Goal: Navigation & Orientation: Find specific page/section

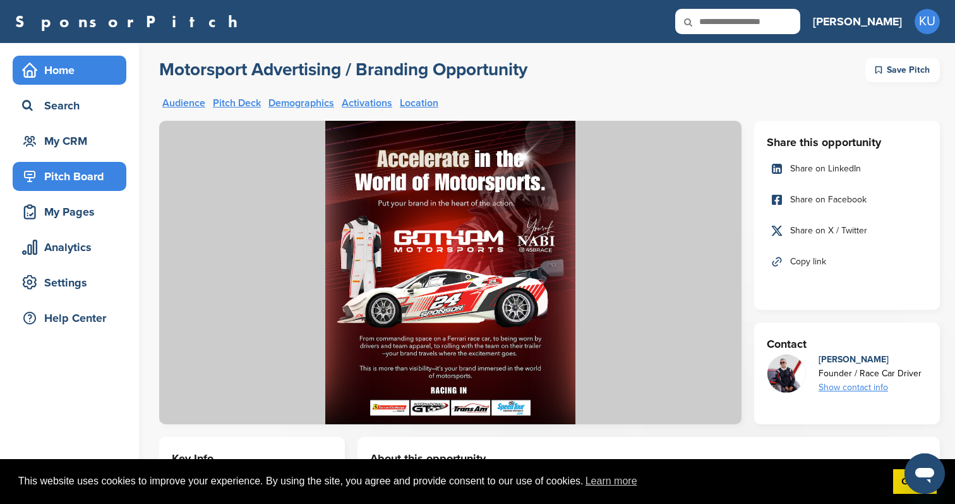
click at [73, 76] on div "Home" at bounding box center [72, 70] width 107 height 23
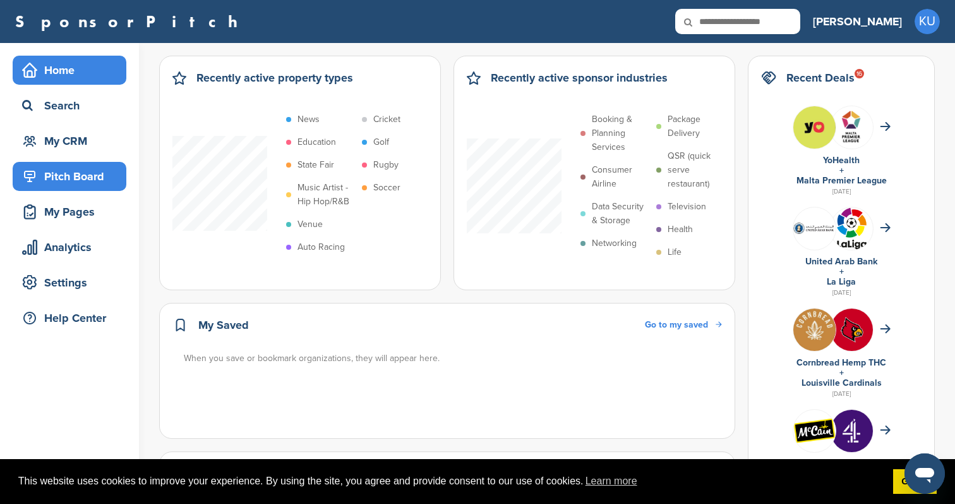
click at [83, 186] on div "Pitch Board" at bounding box center [72, 176] width 107 height 23
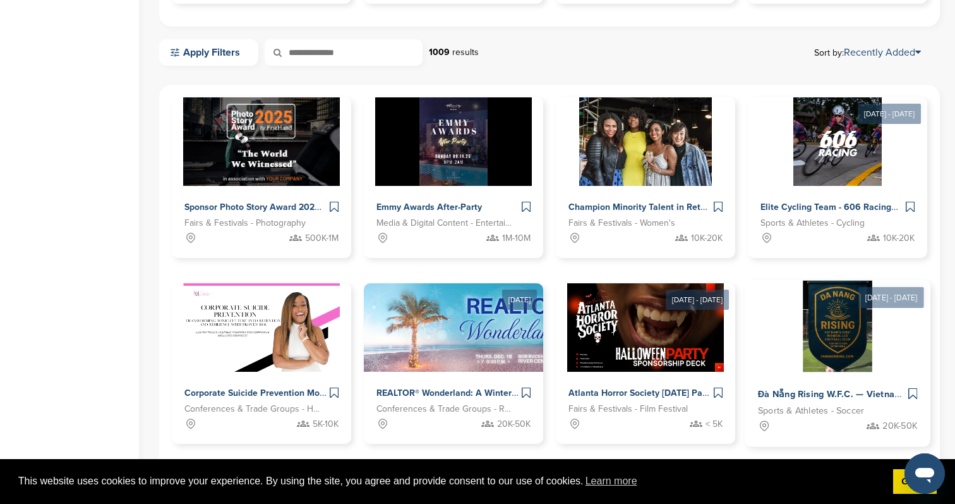
scroll to position [342, 0]
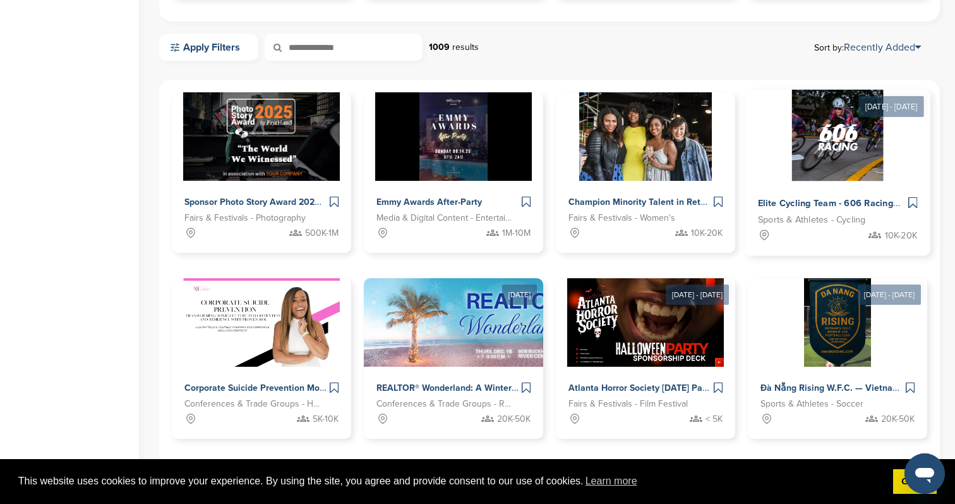
click at [808, 208] on span "Elite Cycling Team - 606 Racing" at bounding box center [825, 203] width 135 height 11
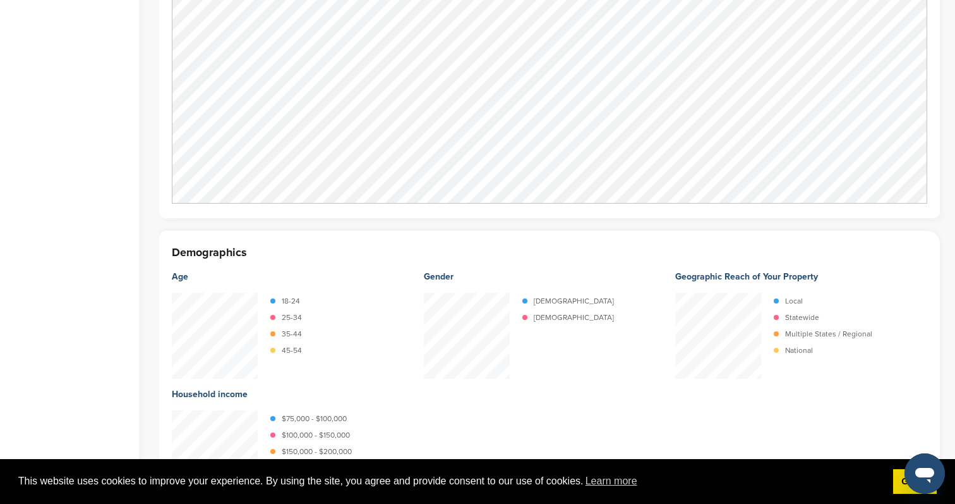
scroll to position [1350, 0]
